Goal: Transaction & Acquisition: Purchase product/service

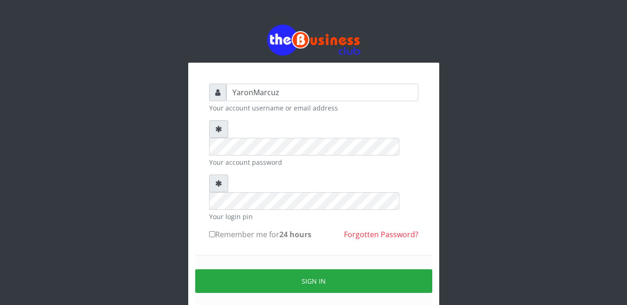
click at [211, 231] on input "Remember me for 24 hours" at bounding box center [212, 234] width 6 height 6
checkbox input "true"
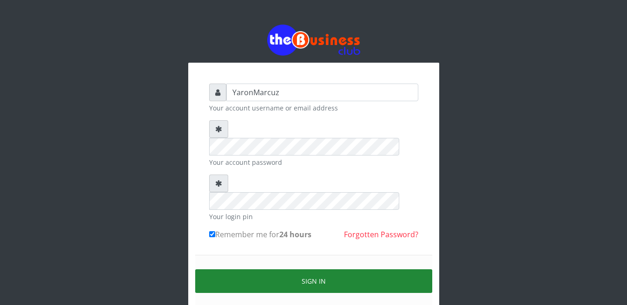
click at [236, 270] on button "Sign in" at bounding box center [313, 282] width 237 height 24
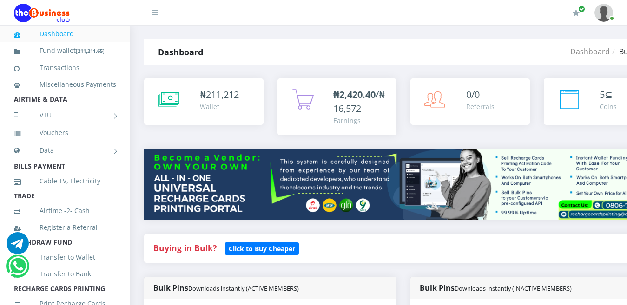
select select "MTN"
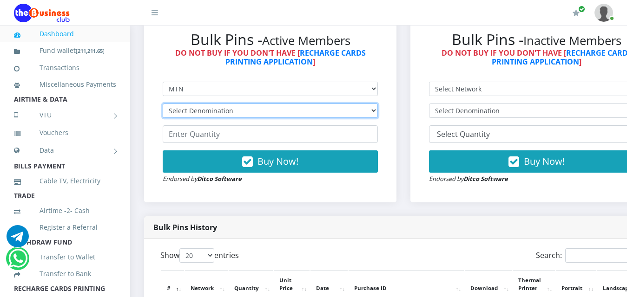
select select "969.9-1000"
click at [163, 104] on select "Select Denomination MTN NGN100 - ₦96.99 MTN NGN200 - ₦193.98 MTN NGN400 - ₦387.…" at bounding box center [270, 111] width 215 height 14
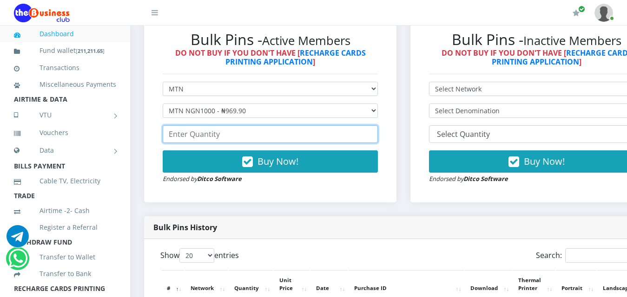
click at [216, 125] on input "number" at bounding box center [270, 134] width 215 height 18
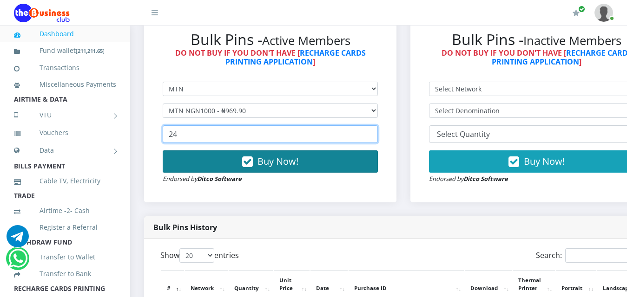
type input "24"
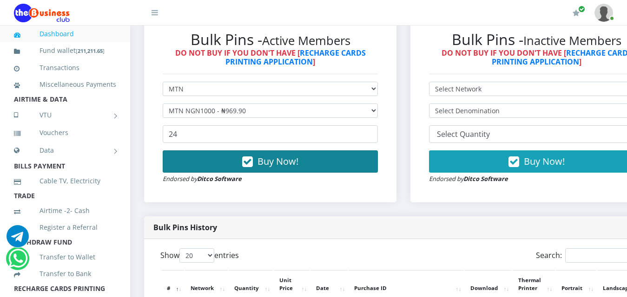
click at [214, 151] on button "Buy Now!" at bounding box center [270, 162] width 215 height 22
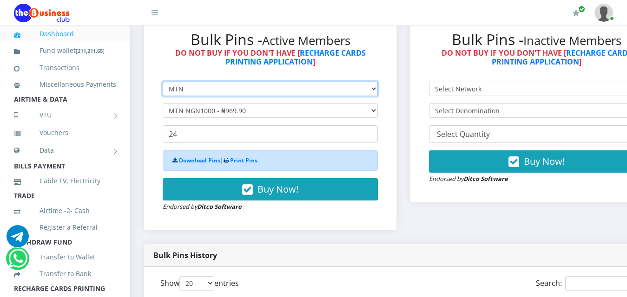
click at [206, 83] on select "Select Network MTN Globacom 9Mobile Airtel" at bounding box center [270, 89] width 215 height 14
select select "Airtel"
click at [163, 82] on select "Select Network MTN Globacom 9Mobile Airtel" at bounding box center [270, 89] width 215 height 14
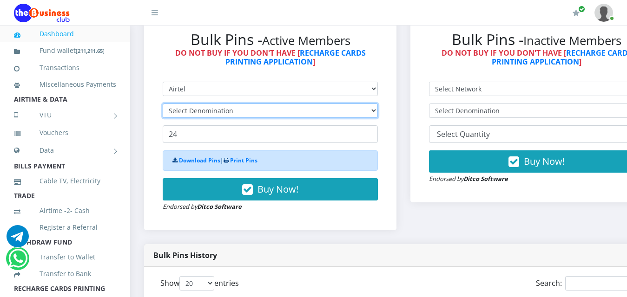
click at [204, 104] on select "Select Denomination" at bounding box center [270, 111] width 215 height 14
click at [236, 104] on select "Select Denomination" at bounding box center [270, 111] width 215 height 14
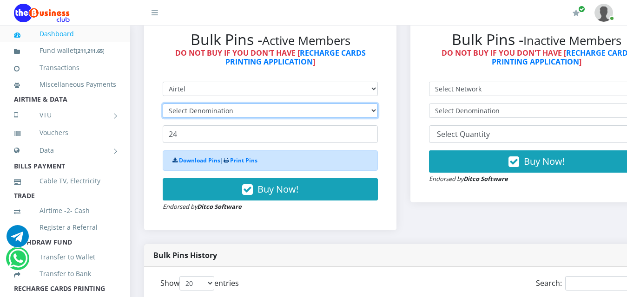
click at [236, 104] on select "Select Denomination" at bounding box center [270, 111] width 215 height 14
select select "963.8-1000"
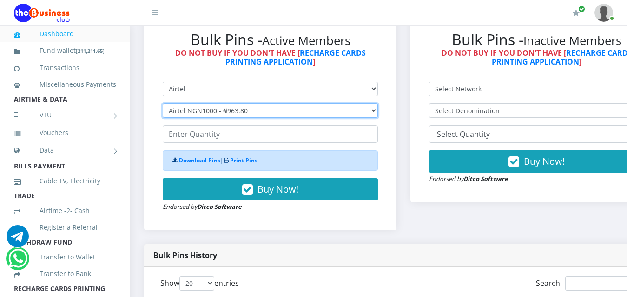
click at [163, 104] on select "Select Denomination Airtel NGN100 - ₦96.38 Airtel NGN200 - ₦192.76 Airtel NGN50…" at bounding box center [270, 111] width 215 height 14
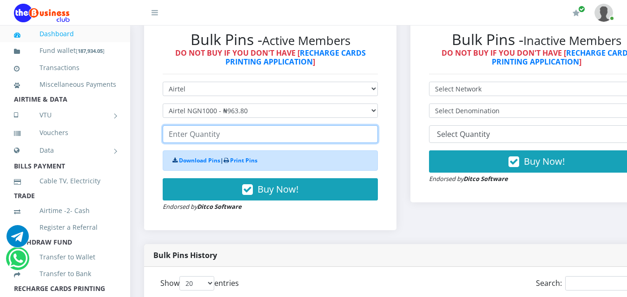
click at [187, 130] on input "number" at bounding box center [270, 134] width 215 height 18
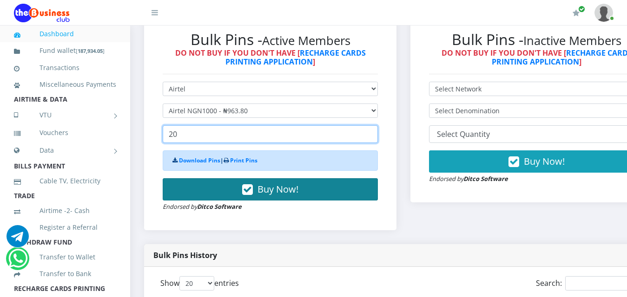
type input "20"
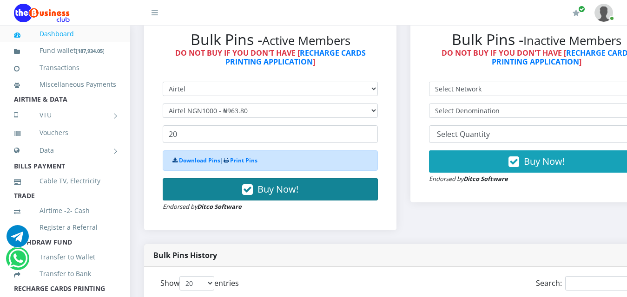
click at [185, 178] on button "Buy Now!" at bounding box center [270, 189] width 215 height 22
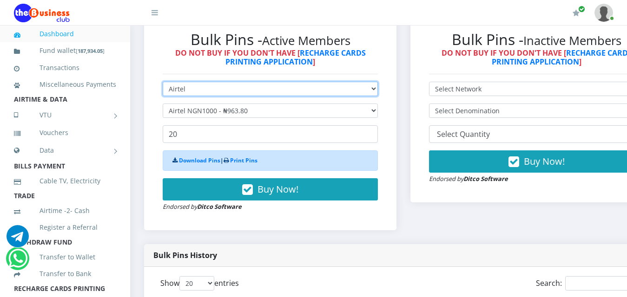
click at [209, 82] on select "Select Network MTN Globacom 9Mobile Airtel" at bounding box center [270, 89] width 215 height 14
select select "MTN"
click at [163, 82] on select "Select Network MTN Globacom 9Mobile Airtel" at bounding box center [270, 89] width 215 height 14
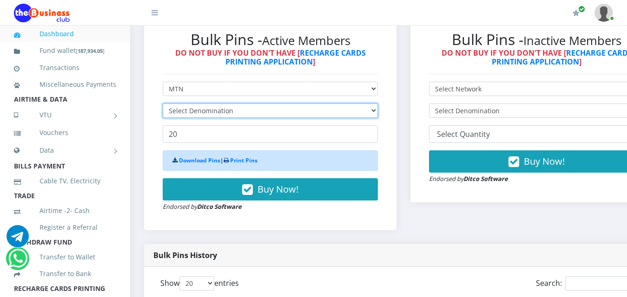
click at [205, 104] on select "Select Denomination" at bounding box center [270, 111] width 215 height 14
click at [206, 104] on select "Select Denomination" at bounding box center [270, 111] width 215 height 14
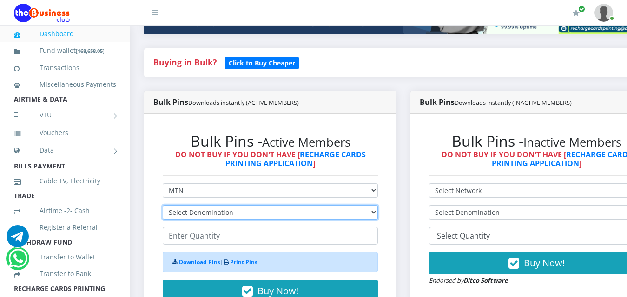
scroll to position [232, 0]
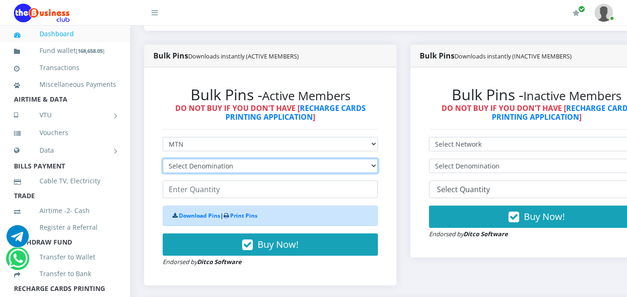
click at [218, 160] on select "Select Denomination MTN NGN100 - ₦96.99 MTN NGN200 - ₦193.98 MTN NGN400 - ₦387.…" at bounding box center [270, 166] width 215 height 14
select select "484.95-500"
click at [163, 159] on select "Select Denomination MTN NGN100 - ₦96.99 MTN NGN200 - ₦193.98 MTN NGN400 - ₦387.…" at bounding box center [270, 166] width 215 height 14
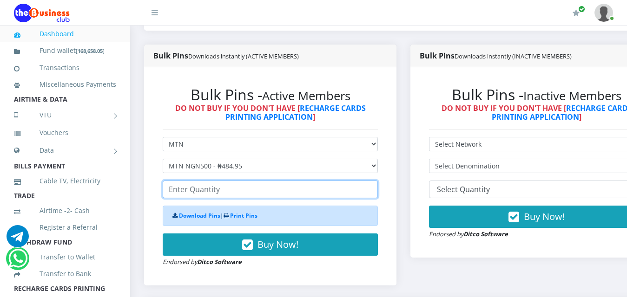
click at [190, 181] on input "number" at bounding box center [270, 190] width 215 height 18
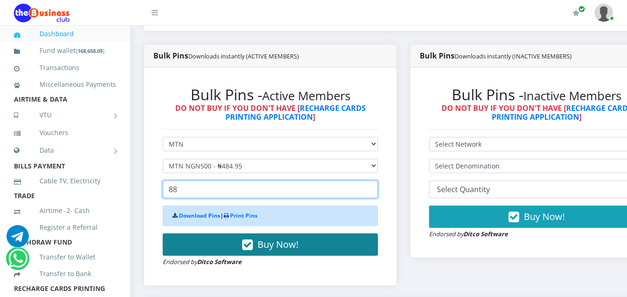
type input "88"
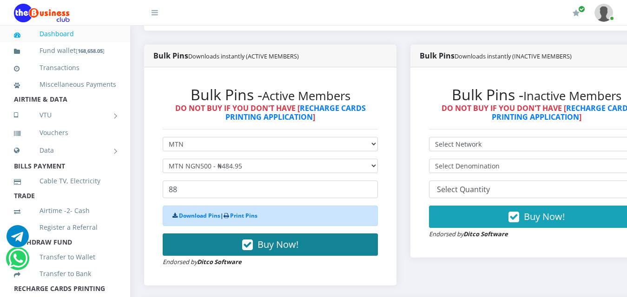
click at [207, 242] on button "Buy Now!" at bounding box center [270, 245] width 215 height 22
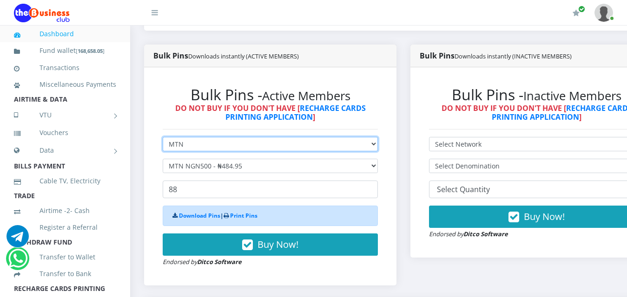
click at [202, 141] on select "Select Network MTN Globacom 9Mobile Airtel" at bounding box center [270, 144] width 215 height 14
select select "Airtel"
click at [163, 137] on select "Select Network MTN Globacom 9Mobile Airtel" at bounding box center [270, 144] width 215 height 14
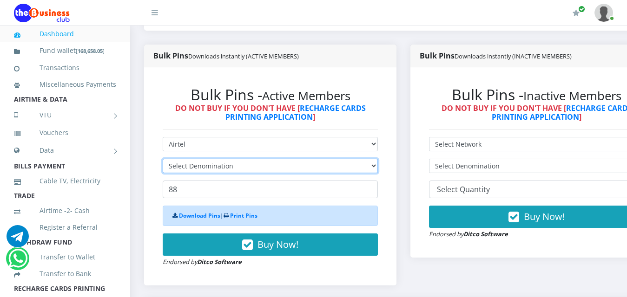
click at [197, 161] on select "Select Denomination" at bounding box center [270, 166] width 215 height 14
click at [199, 159] on select "Select Denomination" at bounding box center [270, 166] width 215 height 14
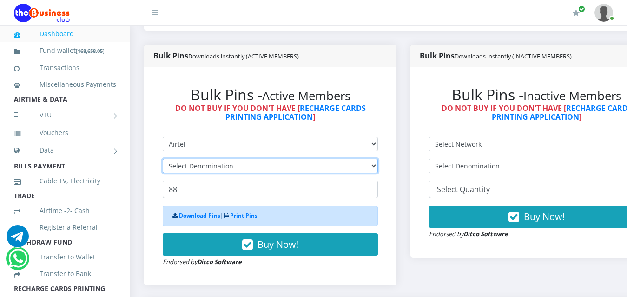
click at [199, 159] on select "Select Denomination" at bounding box center [270, 166] width 215 height 14
click at [200, 159] on select "Select Denomination" at bounding box center [270, 166] width 215 height 14
click at [200, 159] on select "Select Denomination Airtel NGN100 - ₦96.38 Airtel NGN200 - ₦192.76 Airtel NGN50…" at bounding box center [270, 166] width 215 height 14
click at [201, 159] on select "Select Denomination Airtel NGN100 - ₦96.38 Airtel NGN200 - ₦192.76 Airtel NGN50…" at bounding box center [270, 166] width 215 height 14
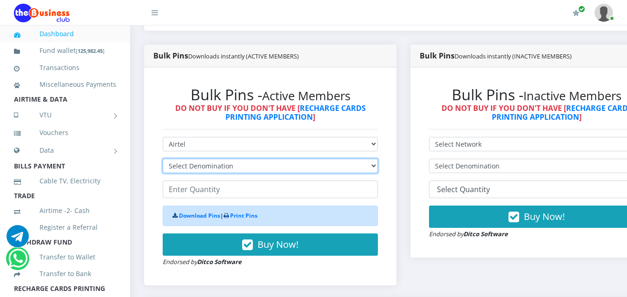
click at [201, 159] on select "Select Denomination Airtel NGN100 - ₦96.38 Airtel NGN200 - ₦192.76 Airtel NGN50…" at bounding box center [270, 166] width 215 height 14
select select "481.9-500"
click at [163, 159] on select "Select Denomination Airtel NGN100 - ₦96.38 Airtel NGN200 - ₦192.76 Airtel NGN50…" at bounding box center [270, 166] width 215 height 14
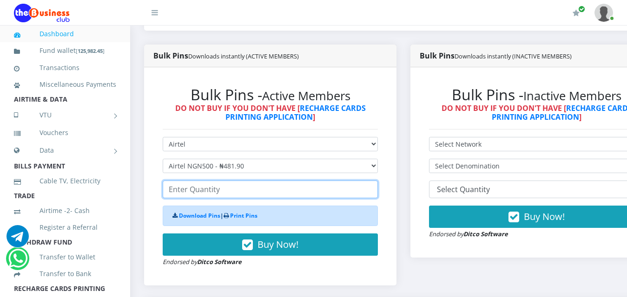
click at [197, 181] on input "number" at bounding box center [270, 190] width 215 height 18
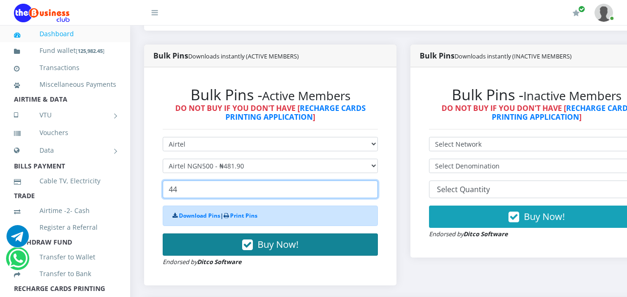
type input "44"
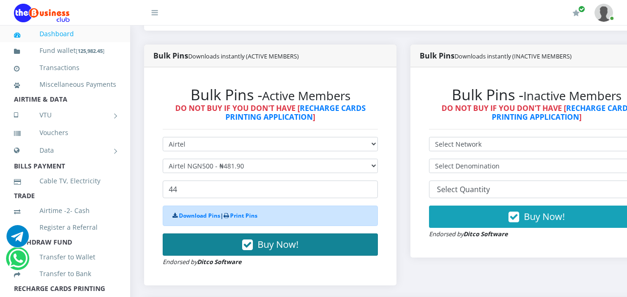
click at [207, 234] on button "Buy Now!" at bounding box center [270, 245] width 215 height 22
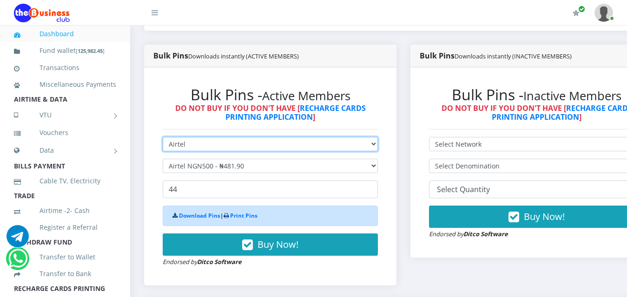
click at [205, 140] on select "Select Network MTN Globacom 9Mobile Airtel" at bounding box center [270, 144] width 215 height 14
select select "MTN"
click at [163, 137] on select "Select Network MTN Globacom 9Mobile Airtel" at bounding box center [270, 144] width 215 height 14
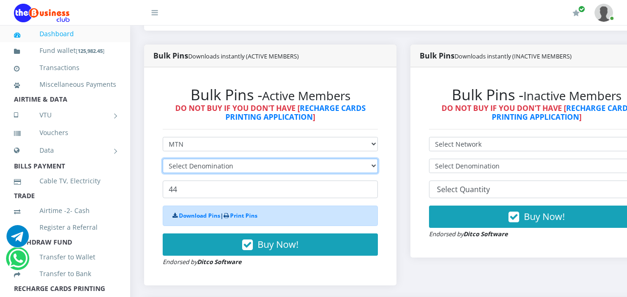
click at [194, 159] on select "Select Denomination" at bounding box center [270, 166] width 215 height 14
click at [229, 159] on select "Select Denomination" at bounding box center [270, 166] width 215 height 14
click at [230, 159] on select "Select Denomination" at bounding box center [270, 166] width 215 height 14
click at [240, 159] on select "Select Denomination" at bounding box center [270, 166] width 215 height 14
click at [241, 159] on select "Select Denomination" at bounding box center [270, 166] width 215 height 14
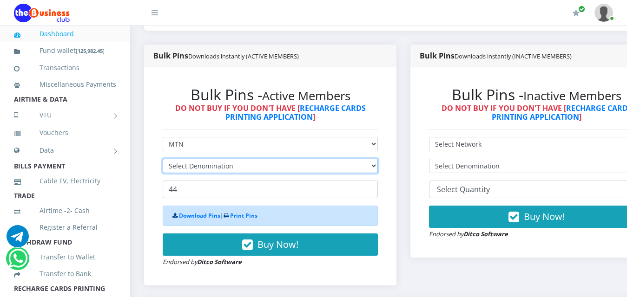
click at [241, 159] on select "Select Denomination" at bounding box center [270, 166] width 215 height 14
click at [265, 159] on select "Select Denomination" at bounding box center [270, 166] width 215 height 14
click at [267, 159] on select "Select Denomination MTN NGN100 - ₦96.99 MTN NGN200 - ₦193.98 MTN NGN400 - ₦387.…" at bounding box center [270, 166] width 215 height 14
drag, startPoint x: 352, startPoint y: 157, endPoint x: 346, endPoint y: 156, distance: 6.1
click at [352, 159] on select "Select Denomination MTN NGN100 - ₦96.99 MTN NGN200 - ₦193.98 MTN NGN400 - ₦387.…" at bounding box center [270, 166] width 215 height 14
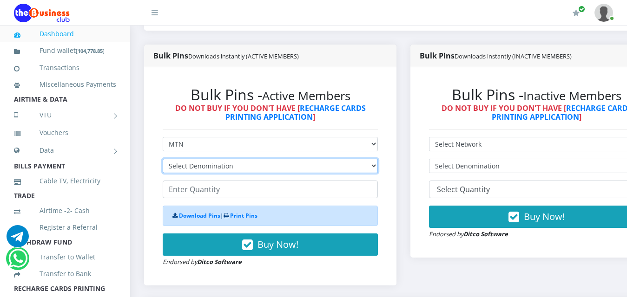
select select "193.98-200"
click at [163, 159] on select "Select Denomination MTN NGN100 - ₦96.99 MTN NGN200 - ₦193.98 MTN NGN400 - ₦387.…" at bounding box center [270, 166] width 215 height 14
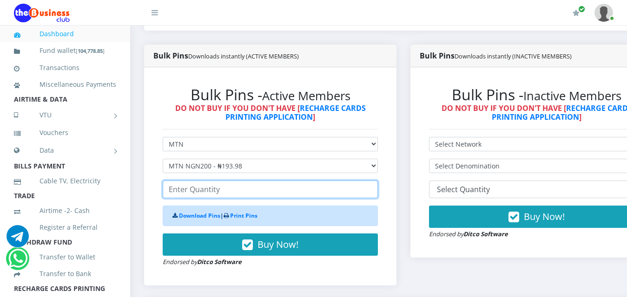
click at [197, 182] on input "number" at bounding box center [270, 190] width 215 height 18
drag, startPoint x: 188, startPoint y: 183, endPoint x: 155, endPoint y: 188, distance: 33.5
click at [155, 188] on div "Bulk Pins - Active Members DO NOT BUY IF YOU DON'T HAVE [ RECHARGE CARDS PRINTI…" at bounding box center [270, 177] width 234 height 200
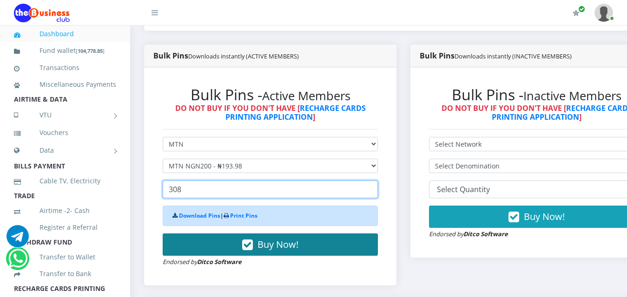
type input "308"
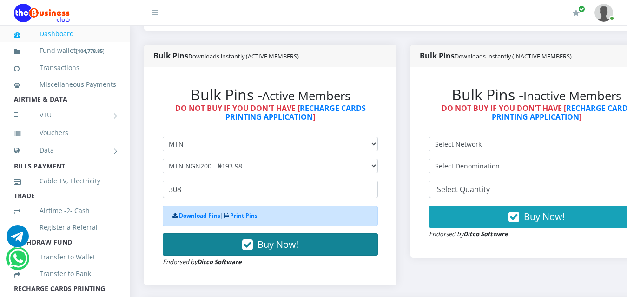
click at [196, 234] on button "Buy Now!" at bounding box center [270, 245] width 215 height 22
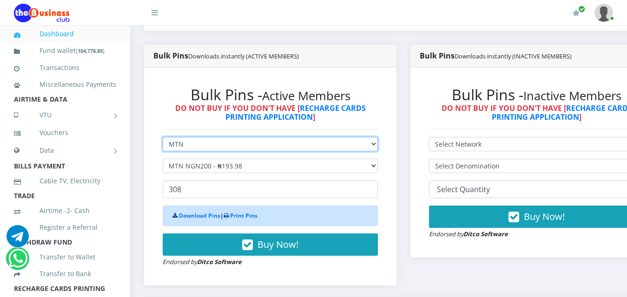
click at [197, 139] on select "Select Network MTN Globacom 9Mobile Airtel" at bounding box center [270, 144] width 215 height 14
select select "Airtel"
click at [163, 137] on select "Select Network MTN Globacom 9Mobile Airtel" at bounding box center [270, 144] width 215 height 14
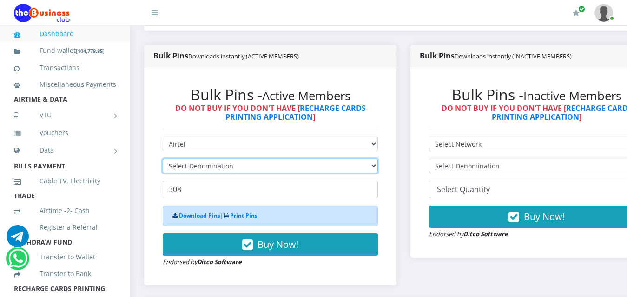
click at [198, 159] on select "Select Denomination" at bounding box center [270, 166] width 215 height 14
select select "192.76-200"
click at [163, 159] on select "Select Denomination Airtel NGN100 - ₦96.38 Airtel NGN200 - ₦192.76 Airtel NGN50…" at bounding box center [270, 166] width 215 height 14
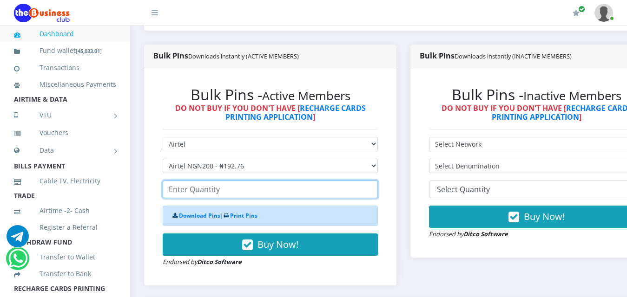
click at [190, 182] on input "number" at bounding box center [270, 190] width 215 height 18
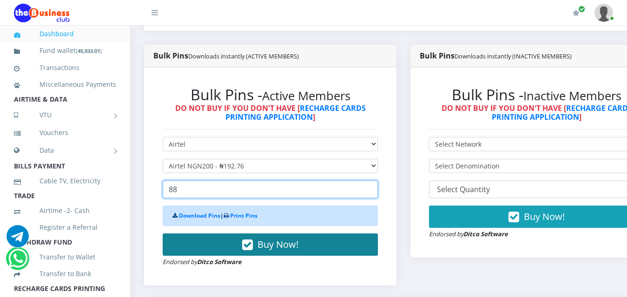
type input "88"
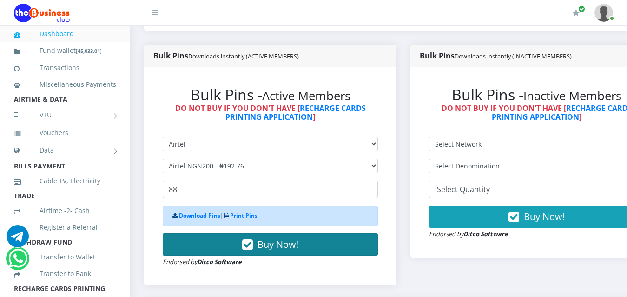
click at [222, 235] on button "Buy Now!" at bounding box center [270, 245] width 215 height 22
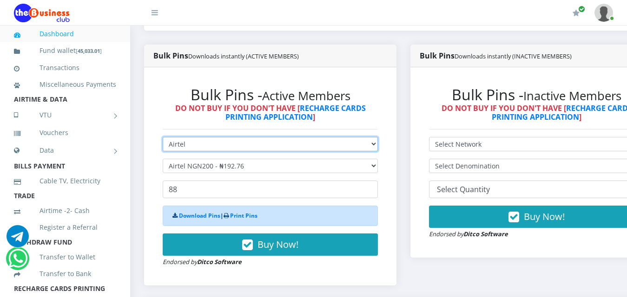
click at [196, 139] on select "Select Network MTN Globacom 9Mobile Airtel" at bounding box center [270, 144] width 215 height 14
select select "MTN"
click at [163, 137] on select "Select Network MTN Globacom 9Mobile Airtel" at bounding box center [270, 144] width 215 height 14
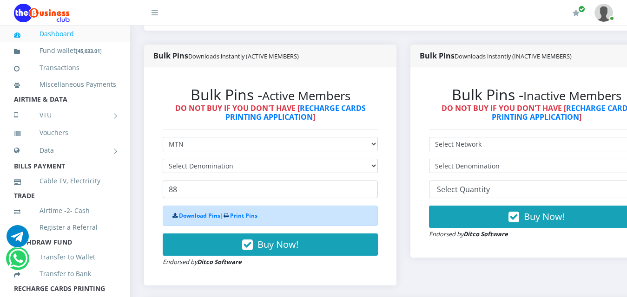
click at [192, 150] on form "Select Network MTN Globacom 9Mobile Airtel Select Denomination 88 Download Pins…" at bounding box center [270, 202] width 215 height 130
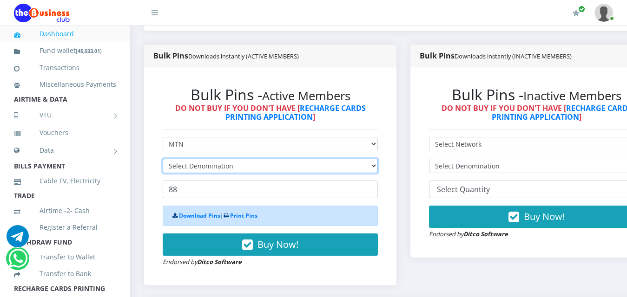
click at [194, 159] on select "Select Denomination" at bounding box center [270, 166] width 215 height 14
click at [207, 159] on select "Select Denomination" at bounding box center [270, 166] width 215 height 14
click at [205, 159] on select "Select Denomination MTN NGN100 - ₦96.99 MTN NGN200 - ₦193.98 MTN NGN400 - ₦387.…" at bounding box center [270, 166] width 215 height 14
select select "96.99-100"
click at [163, 159] on select "Select Denomination MTN NGN100 - ₦96.99 MTN NGN200 - ₦193.98 MTN NGN400 - ₦387.…" at bounding box center [270, 166] width 215 height 14
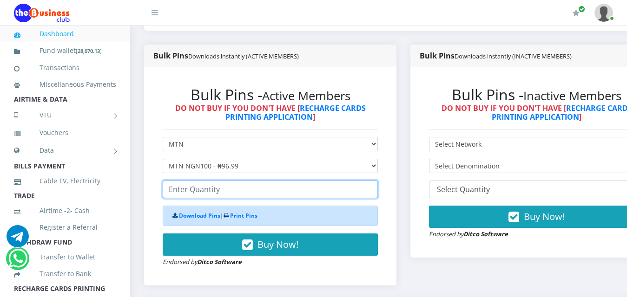
click at [177, 185] on input "number" at bounding box center [270, 190] width 215 height 18
type input "8"
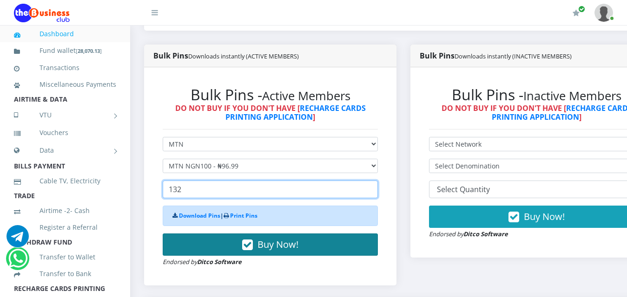
type input "132"
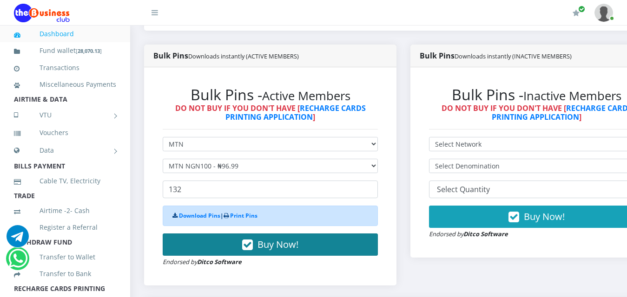
click at [201, 234] on button "Buy Now!" at bounding box center [270, 245] width 215 height 22
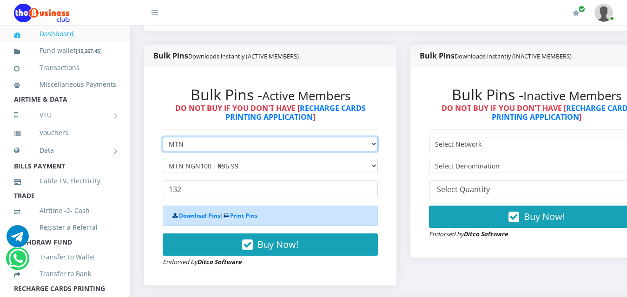
click at [197, 141] on select "Select Network MTN Globacom 9Mobile Airtel" at bounding box center [270, 144] width 215 height 14
select select "Airtel"
click at [163, 137] on select "Select Network MTN Globacom 9Mobile Airtel" at bounding box center [270, 144] width 215 height 14
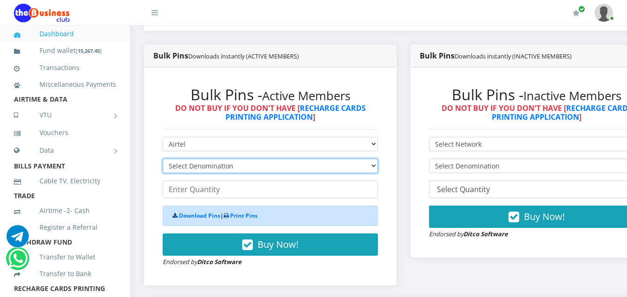
click at [198, 159] on select "Select Denomination Airtel NGN100 - ₦96.38 Airtel NGN200 - ₦192.76 Airtel NGN50…" at bounding box center [270, 166] width 215 height 14
select select "96.38-100"
click at [163, 159] on select "Select Denomination Airtel NGN100 - ₦96.38 Airtel NGN200 - ₦192.76 Airtel NGN50…" at bounding box center [270, 166] width 215 height 14
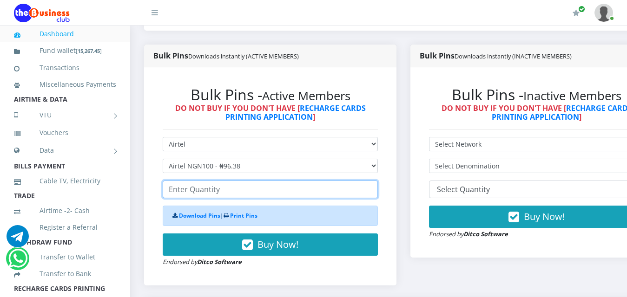
click at [195, 183] on input "number" at bounding box center [270, 190] width 215 height 18
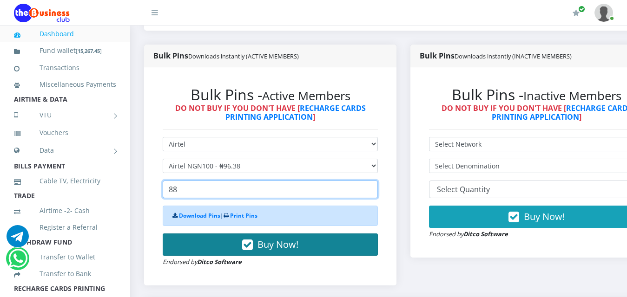
type input "88"
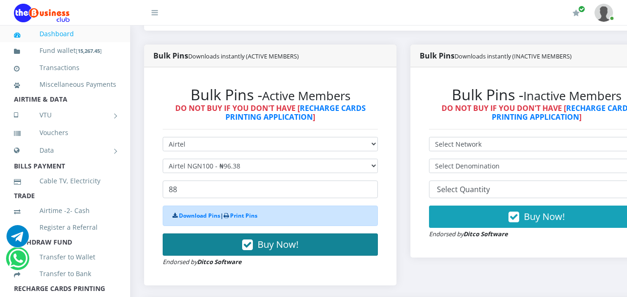
click at [192, 234] on button "Buy Now!" at bounding box center [270, 245] width 215 height 22
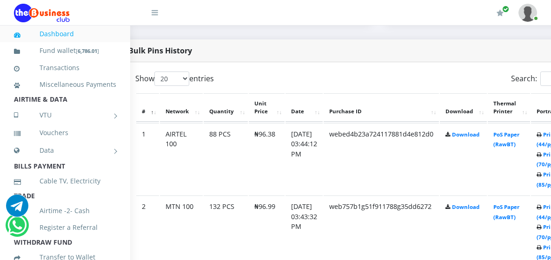
scroll to position [465, 31]
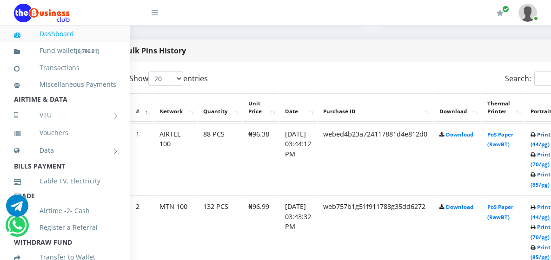
click at [548, 137] on link "Print (44/pg)" at bounding box center [540, 139] width 20 height 17
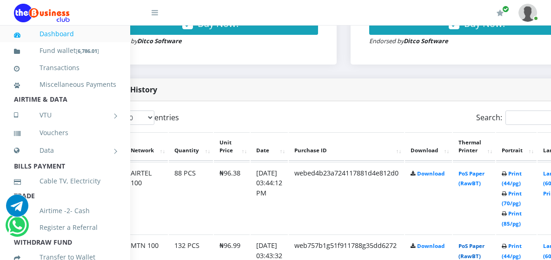
scroll to position [426, 60]
click at [521, 243] on link "Print (44/pg)" at bounding box center [511, 251] width 20 height 17
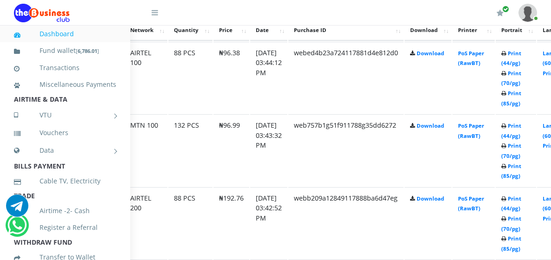
scroll to position [600, 60]
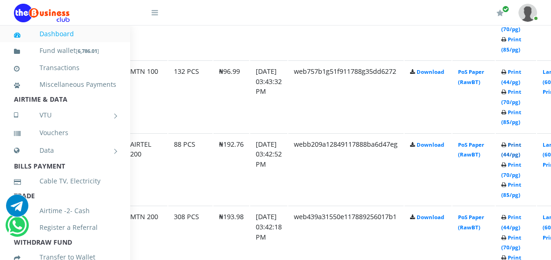
click at [521, 141] on link "Print (44/pg)" at bounding box center [511, 149] width 20 height 17
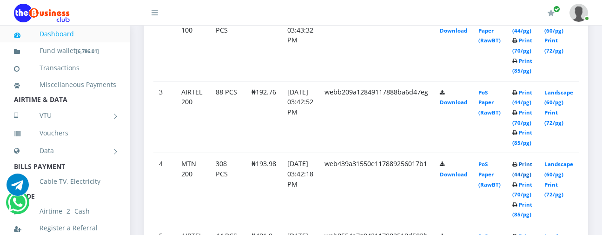
scroll to position [656, 0]
click at [532, 160] on link "Print (44/pg)" at bounding box center [522, 168] width 20 height 17
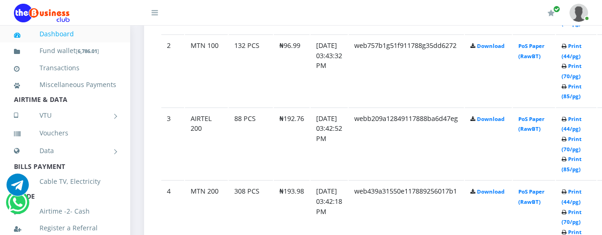
scroll to position [656, 0]
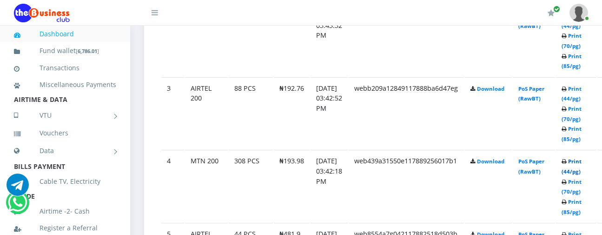
click at [581, 158] on link "Print (44/pg)" at bounding box center [571, 166] width 20 height 17
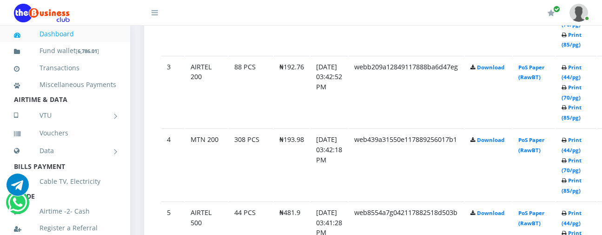
scroll to position [656, 0]
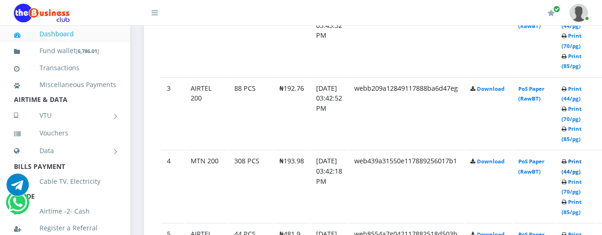
click at [581, 158] on link "Print (44/pg)" at bounding box center [571, 166] width 20 height 17
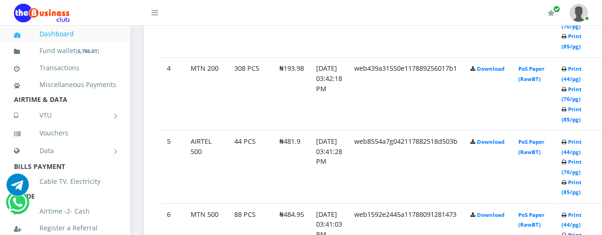
scroll to position [749, 0]
click at [581, 138] on link "Print (44/pg)" at bounding box center [571, 146] width 20 height 17
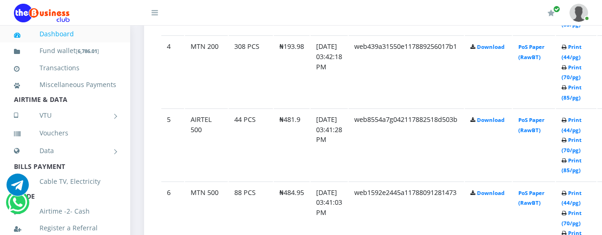
scroll to position [749, 0]
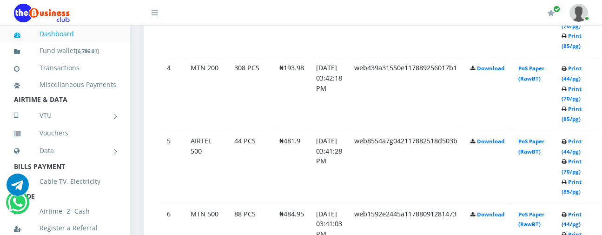
click at [581, 211] on link "Print (44/pg)" at bounding box center [571, 219] width 20 height 17
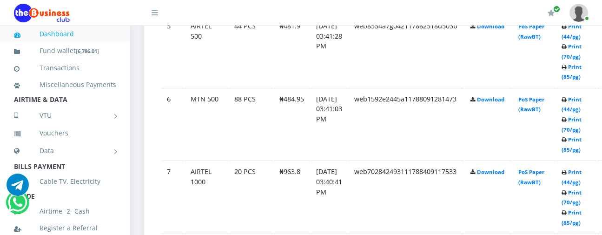
scroll to position [911, 0]
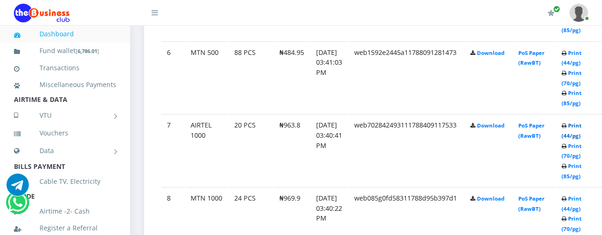
click at [581, 122] on link "Print (44/pg)" at bounding box center [571, 130] width 20 height 17
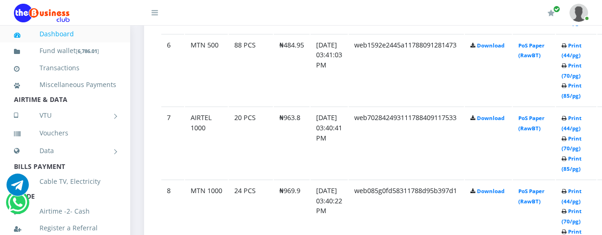
scroll to position [923, 0]
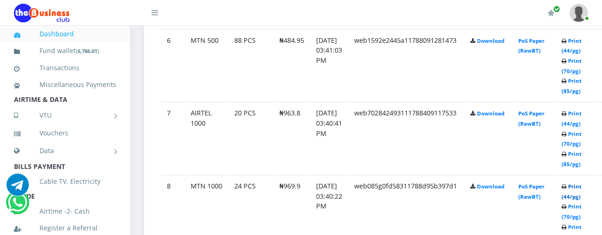
click at [581, 183] on link "Print (44/pg)" at bounding box center [571, 191] width 20 height 17
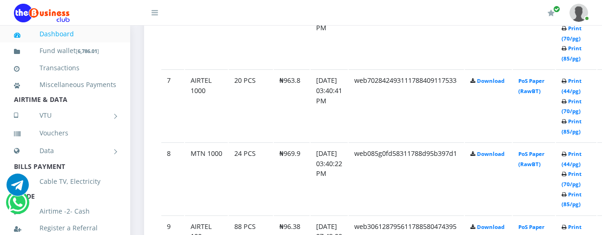
scroll to position [960, 0]
